Goal: Task Accomplishment & Management: Use online tool/utility

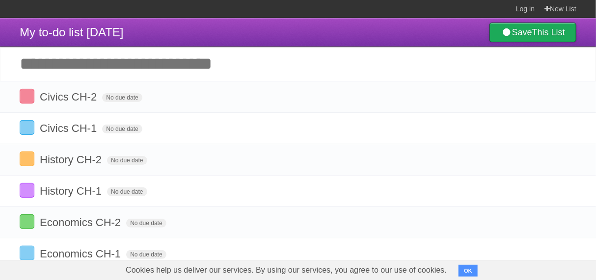
click at [512, 33] on link "Save This List" at bounding box center [532, 33] width 87 height 20
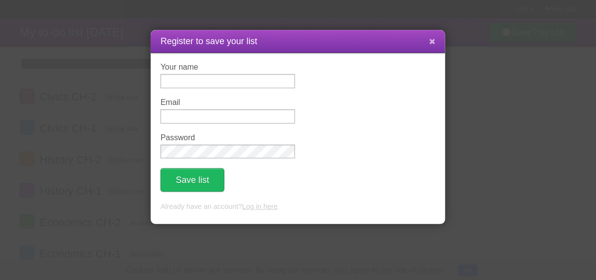
click at [429, 43] on button at bounding box center [432, 41] width 21 height 19
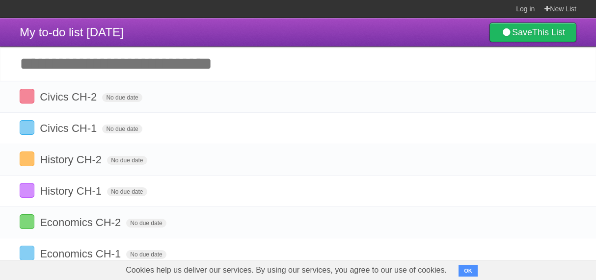
scroll to position [131, 0]
